Goal: Check status: Check status

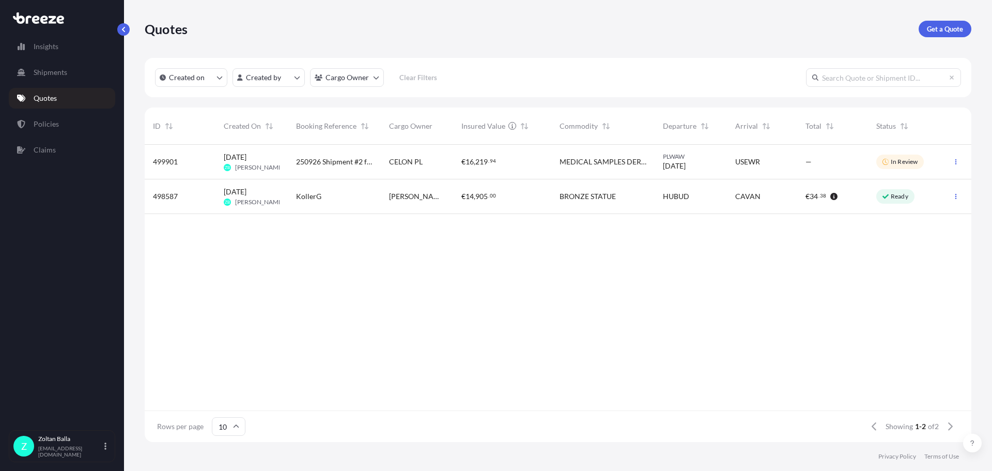
scroll to position [295, 819]
click at [900, 167] on div "In Review" at bounding box center [901, 162] width 48 height 14
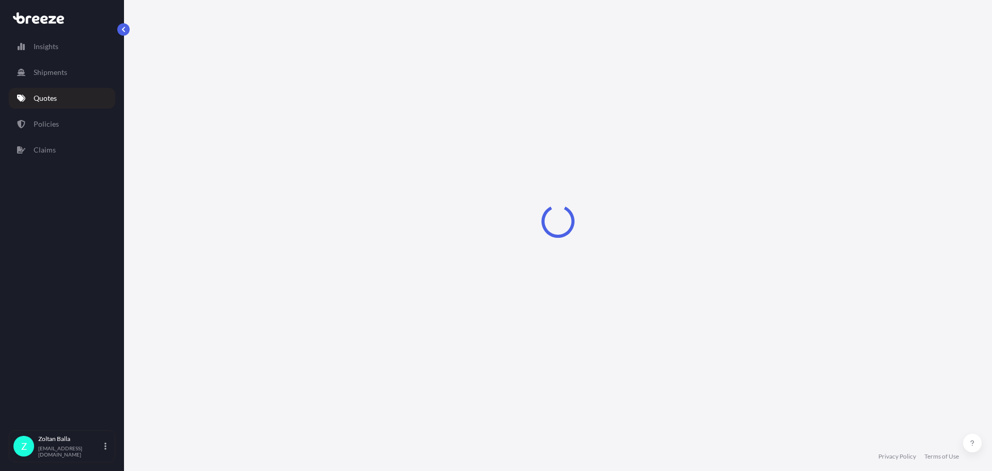
select select "Road"
select select "Air"
select select "Road"
select select "1"
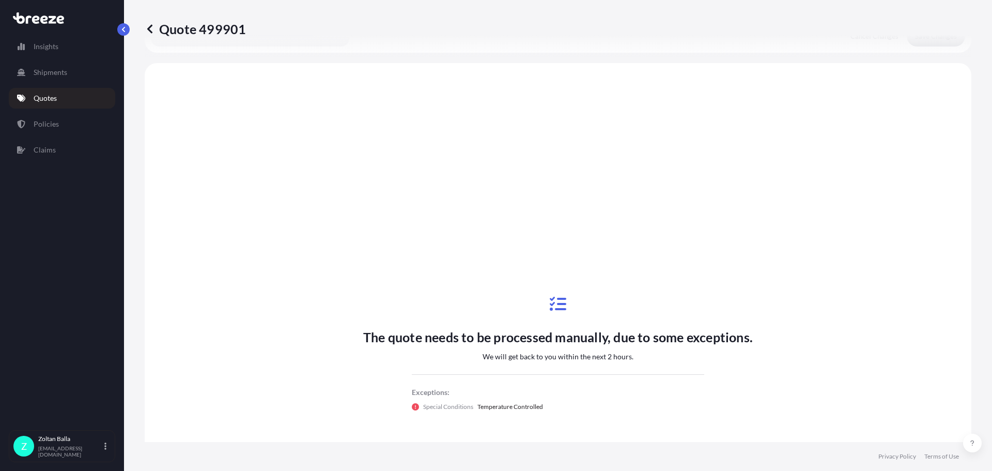
scroll to position [414, 0]
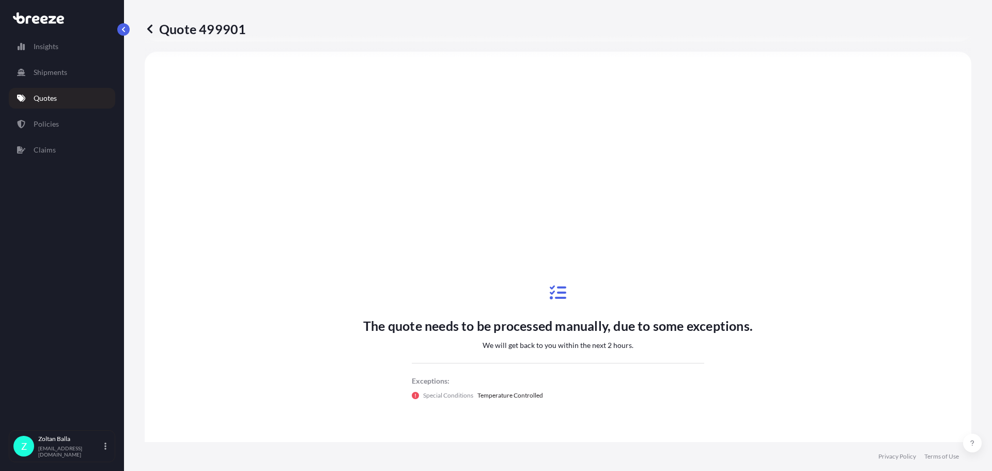
click at [147, 26] on icon at bounding box center [150, 29] width 10 height 10
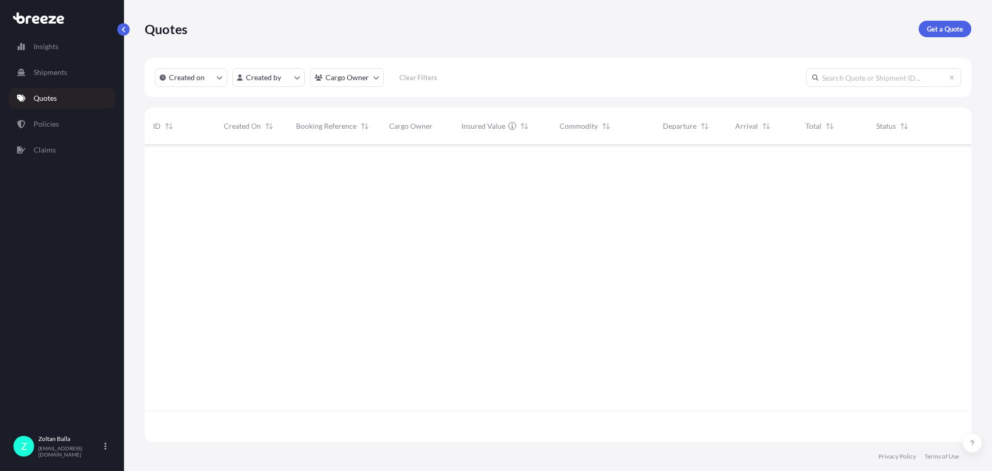
scroll to position [295, 819]
